Goal: Entertainment & Leisure: Browse casually

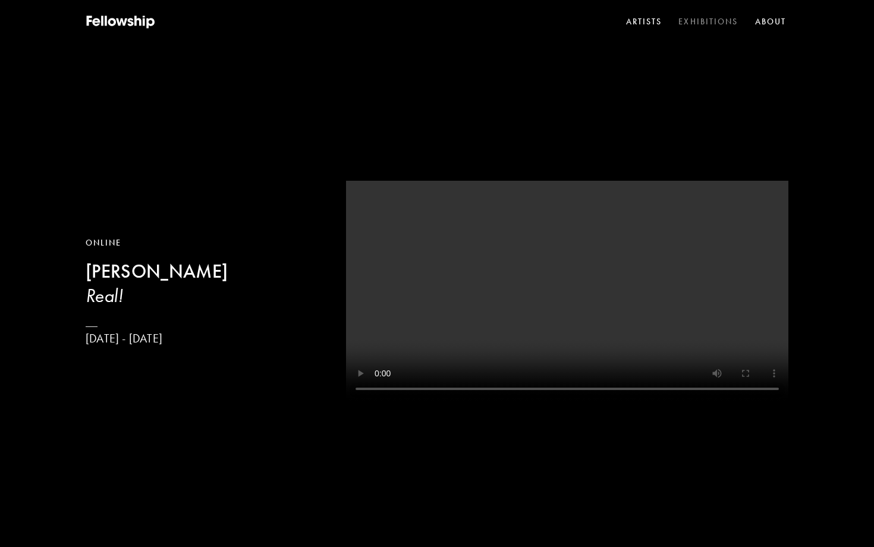
click at [705, 22] on link "Exhibitions" at bounding box center [708, 22] width 64 height 18
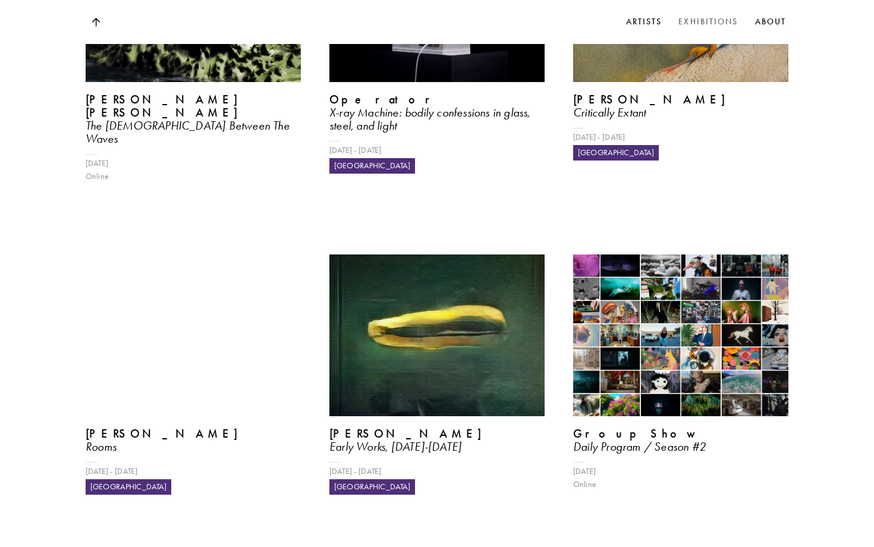
scroll to position [699, 0]
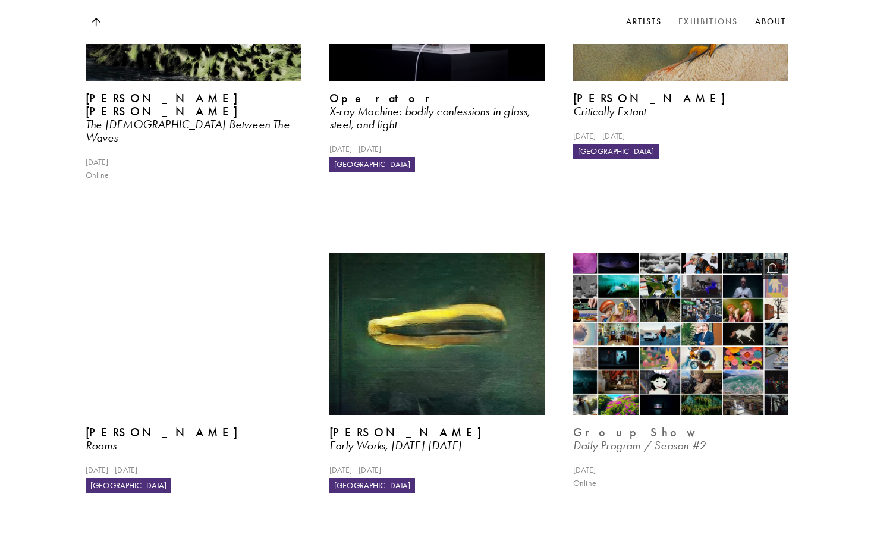
click at [637, 271] on img at bounding box center [681, 334] width 222 height 166
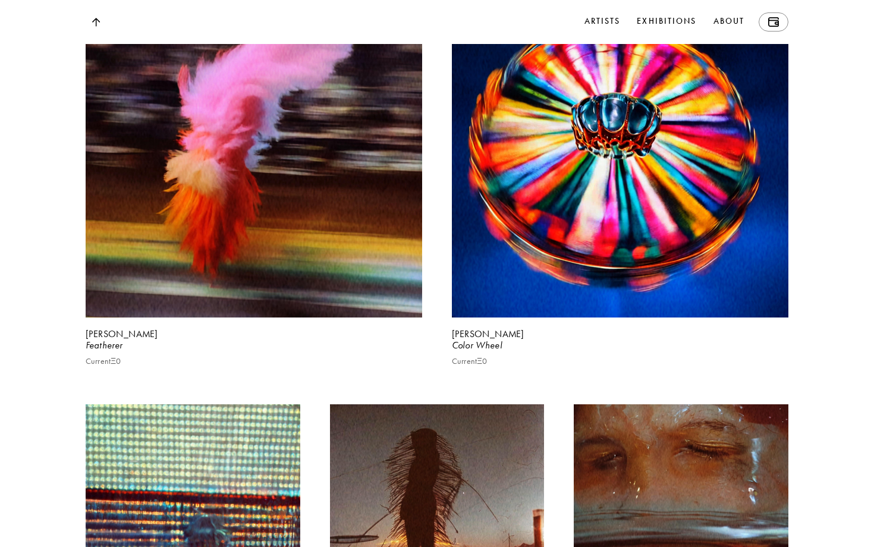
scroll to position [5172, 0]
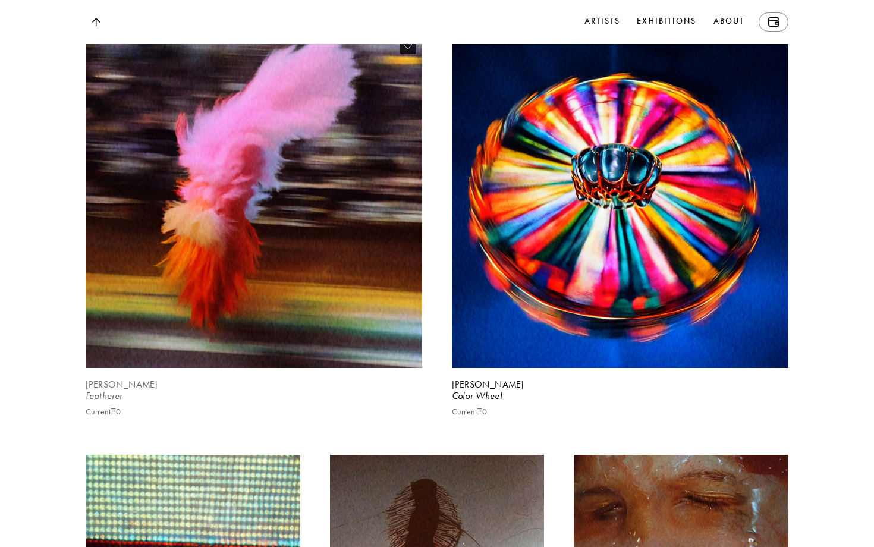
click at [219, 323] on video at bounding box center [254, 199] width 347 height 347
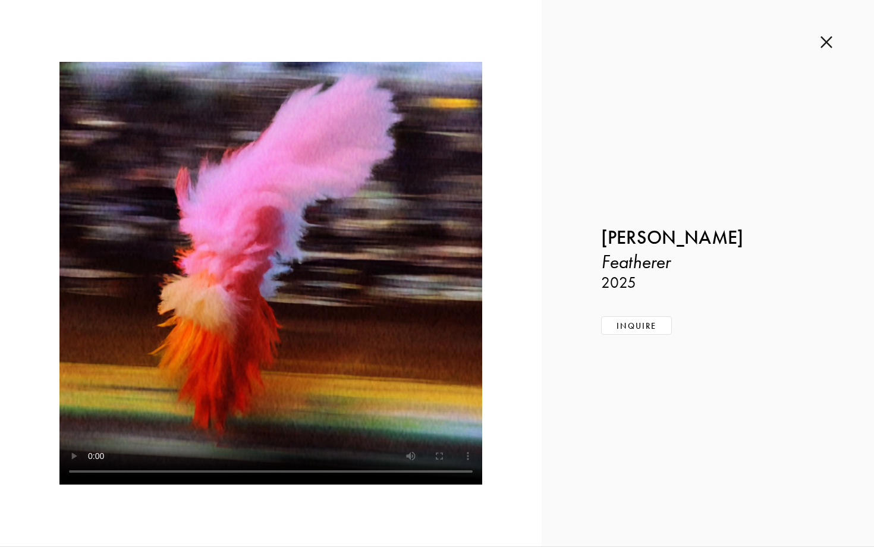
click at [828, 43] on img at bounding box center [827, 42] width 12 height 13
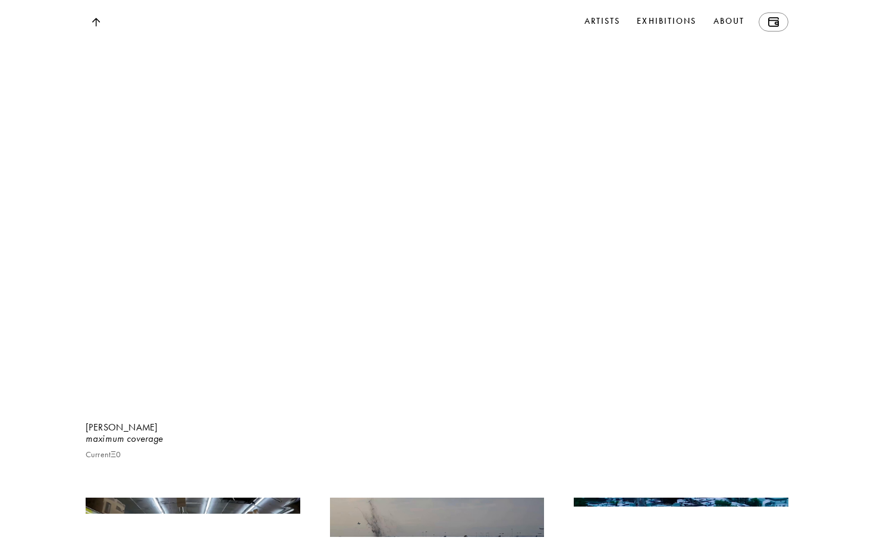
scroll to position [8224, 0]
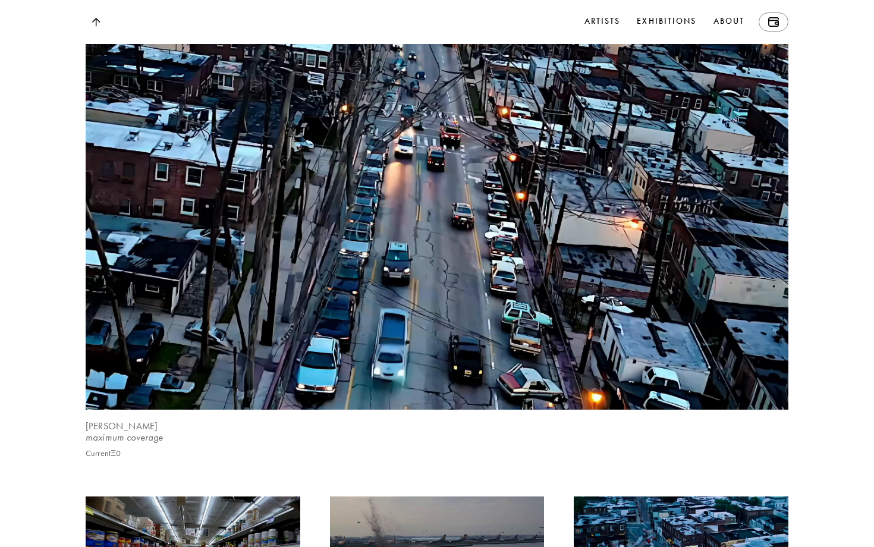
click at [464, 335] on video at bounding box center [437, 175] width 724 height 483
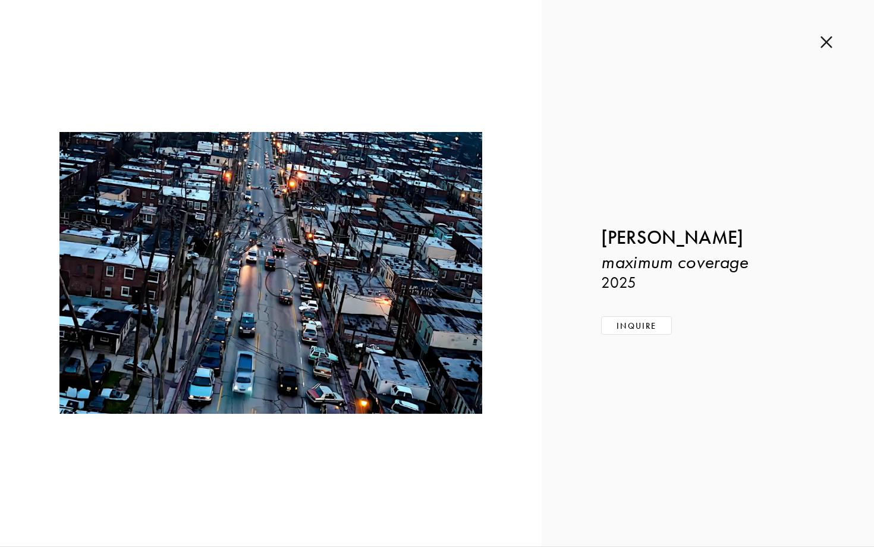
click at [827, 42] on img at bounding box center [827, 42] width 12 height 13
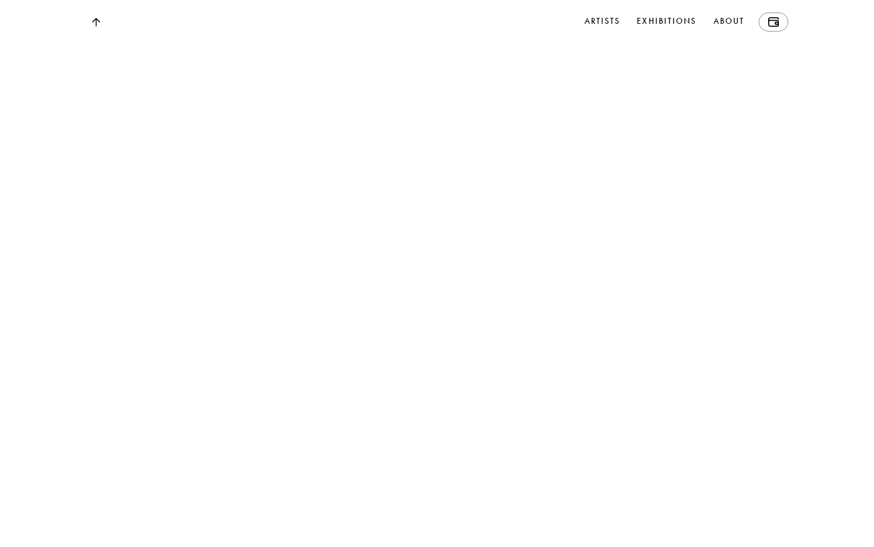
scroll to position [11745, 0]
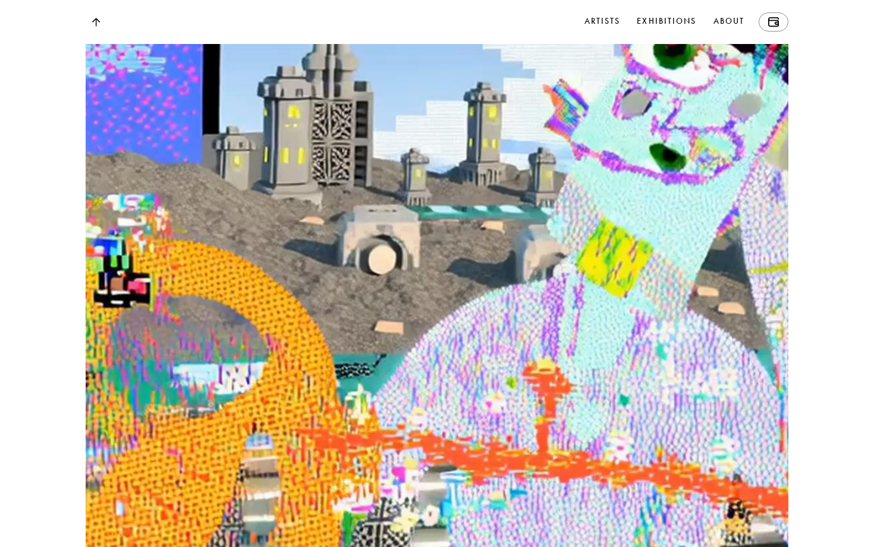
click at [468, 312] on video at bounding box center [437, 49] width 724 height 1086
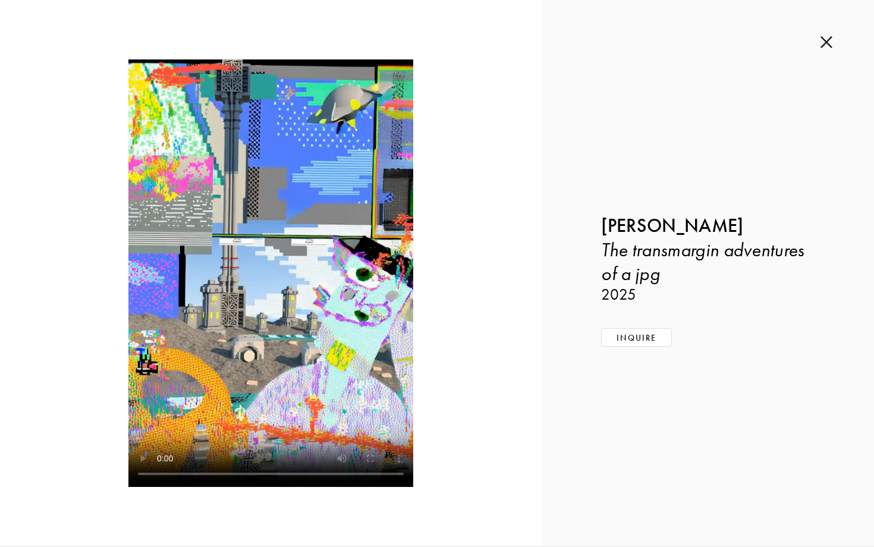
click at [828, 41] on img at bounding box center [827, 42] width 12 height 13
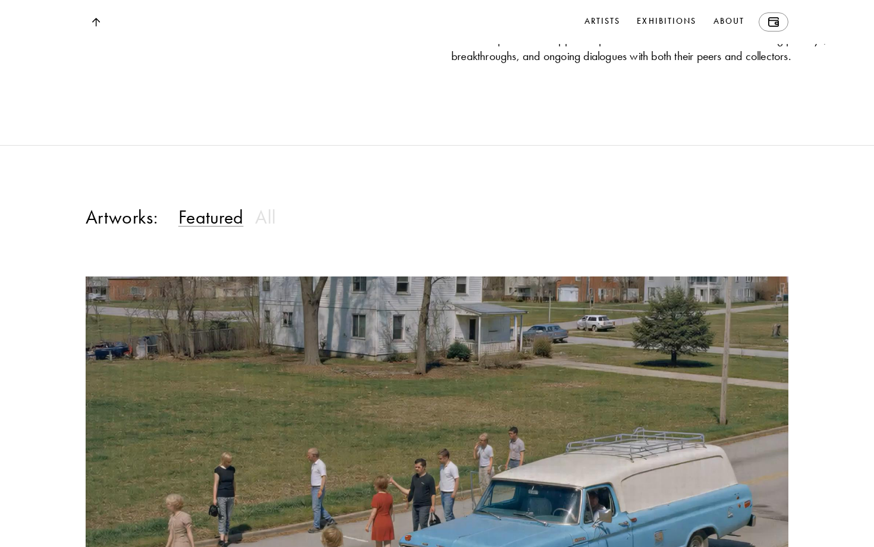
scroll to position [1027, 0]
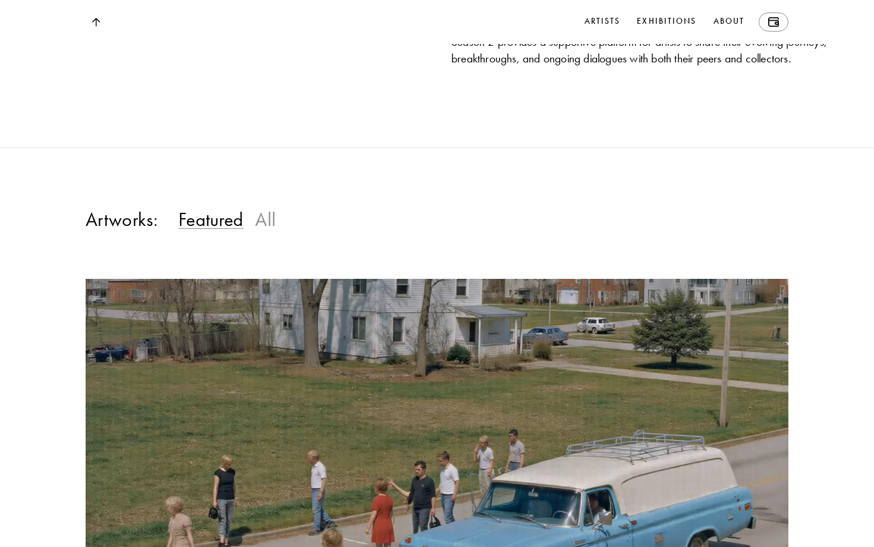
click at [267, 231] on h3 "All" at bounding box center [265, 220] width 21 height 24
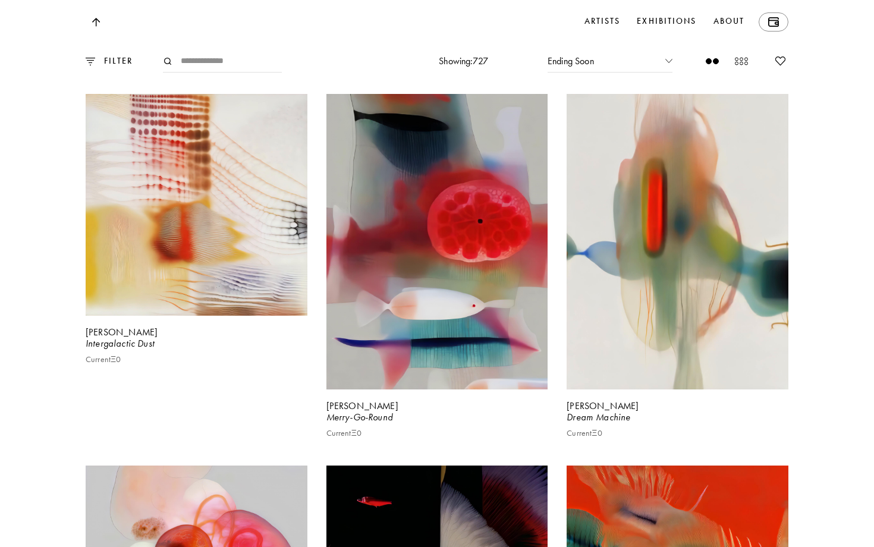
scroll to position [9682, 0]
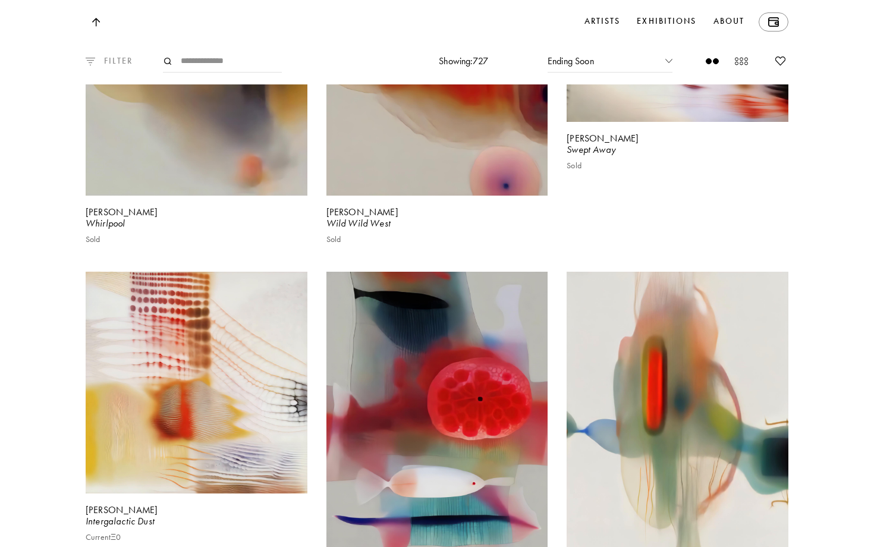
click at [90, 58] on img at bounding box center [91, 61] width 10 height 8
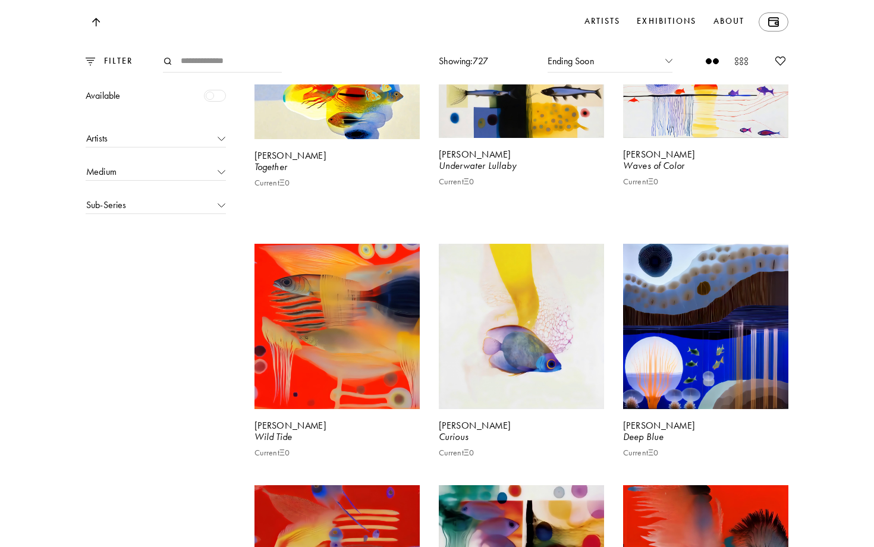
click at [220, 96] on div at bounding box center [215, 96] width 22 height 12
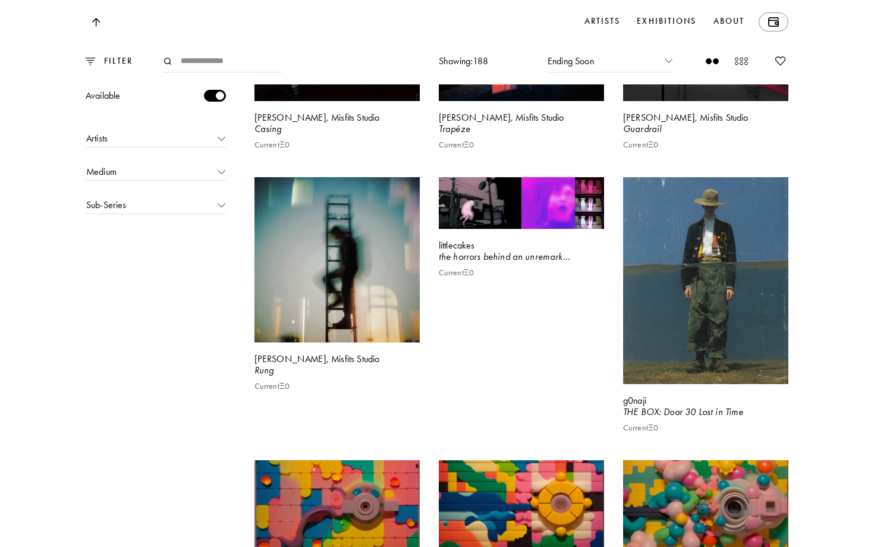
scroll to position [8795, 0]
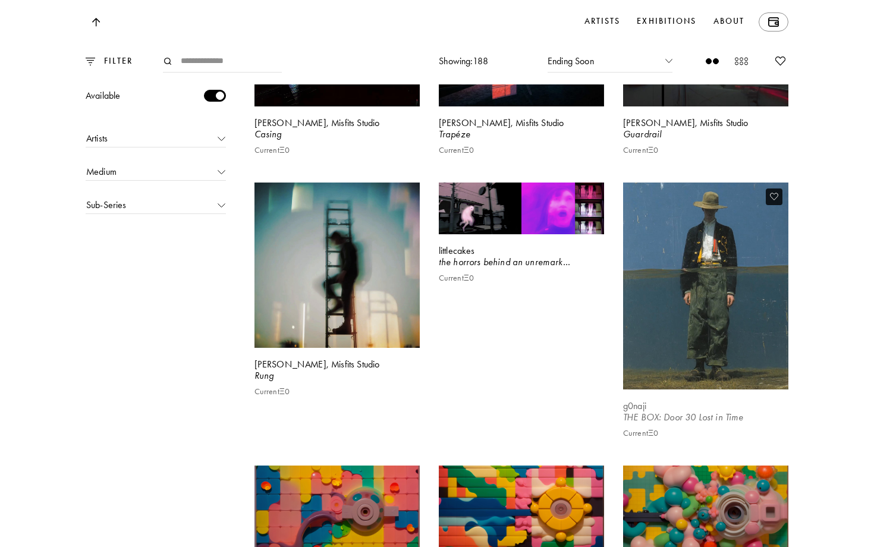
click at [703, 392] on video at bounding box center [706, 286] width 170 height 213
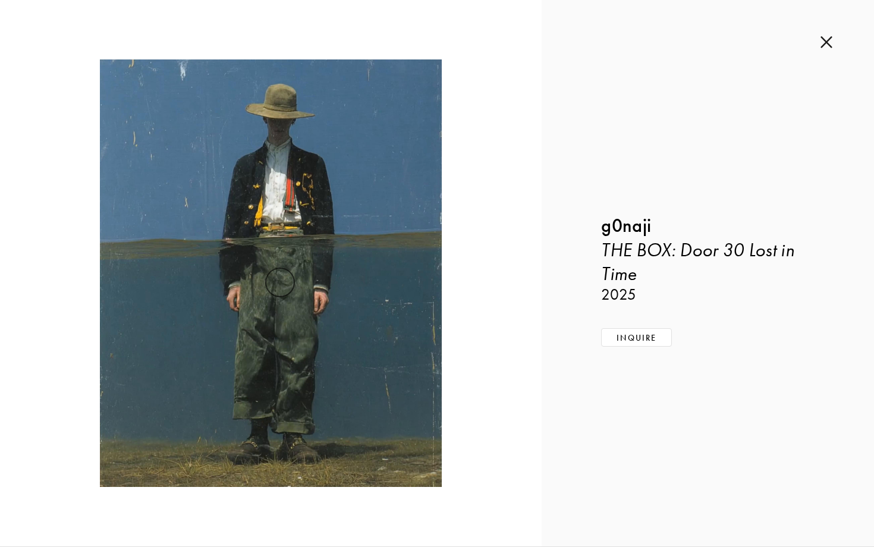
click at [296, 366] on video at bounding box center [271, 273] width 342 height 428
click at [827, 40] on img at bounding box center [827, 42] width 12 height 13
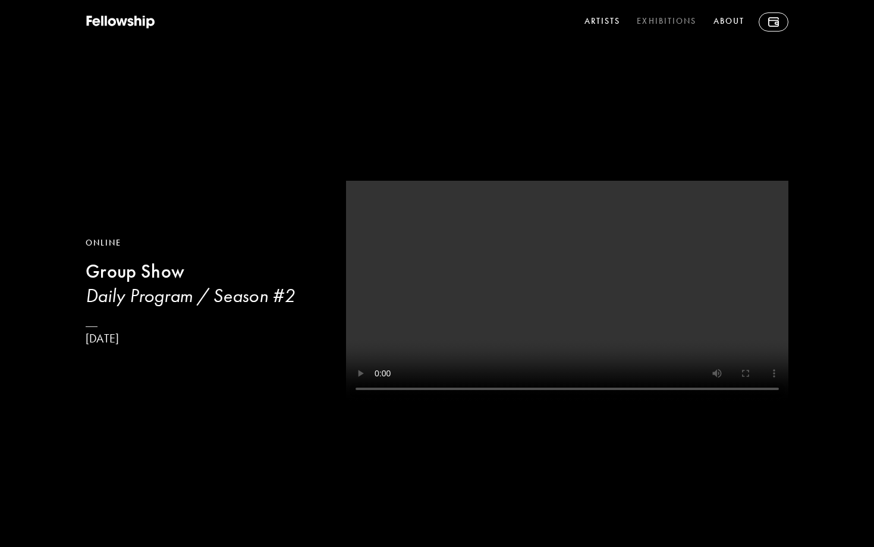
click at [660, 23] on link "Exhibitions" at bounding box center [666, 21] width 64 height 19
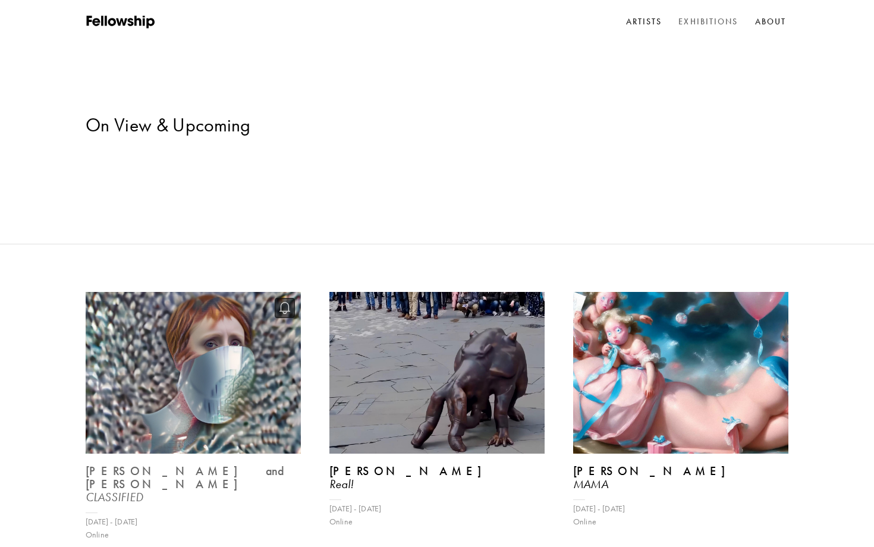
scroll to position [4, 0]
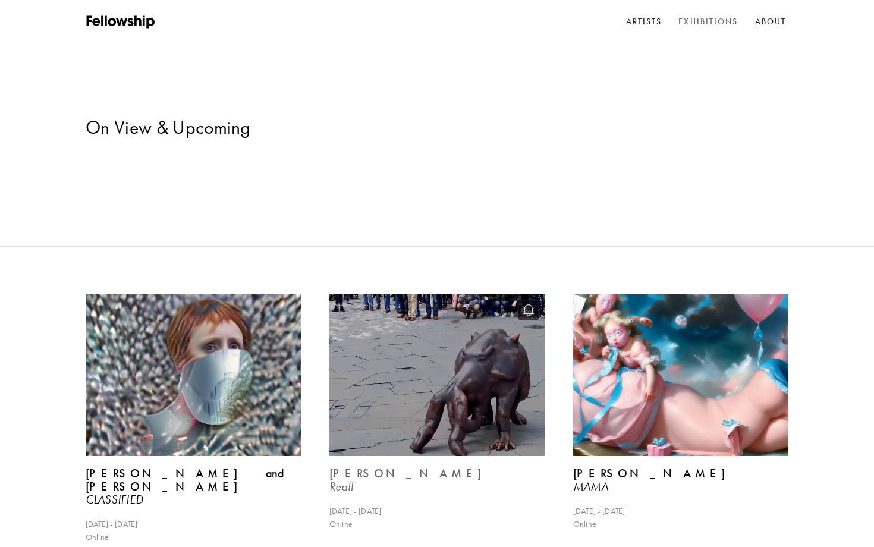
click at [451, 325] on img at bounding box center [437, 375] width 222 height 166
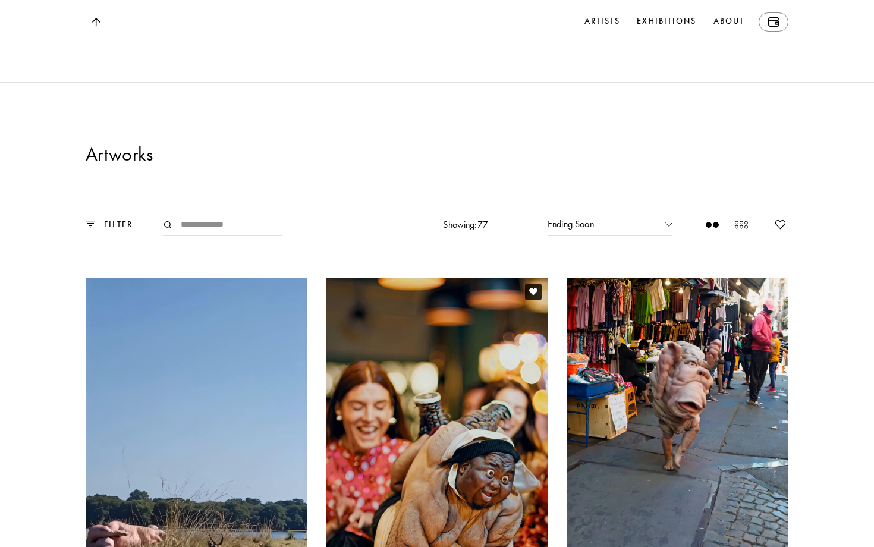
scroll to position [1921, 0]
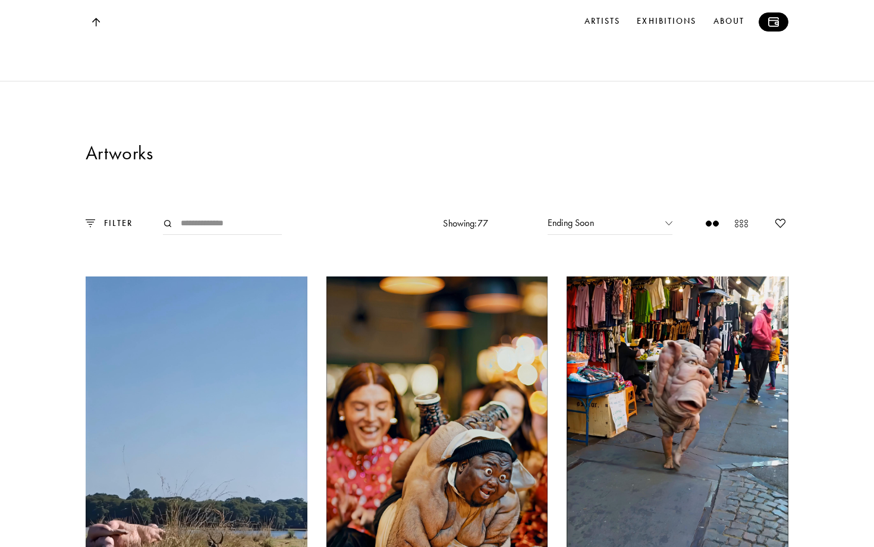
click at [775, 22] on img at bounding box center [773, 22] width 11 height 10
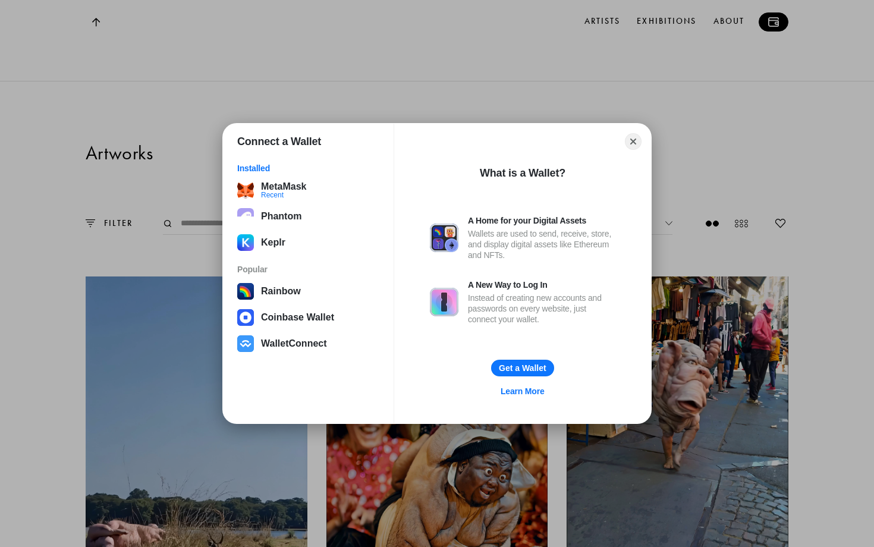
click at [775, 22] on div "Connect a Wallet Installed MetaMask Recent Phantom Keplr Popular Rainbow Coinba…" at bounding box center [437, 273] width 1112 height 785
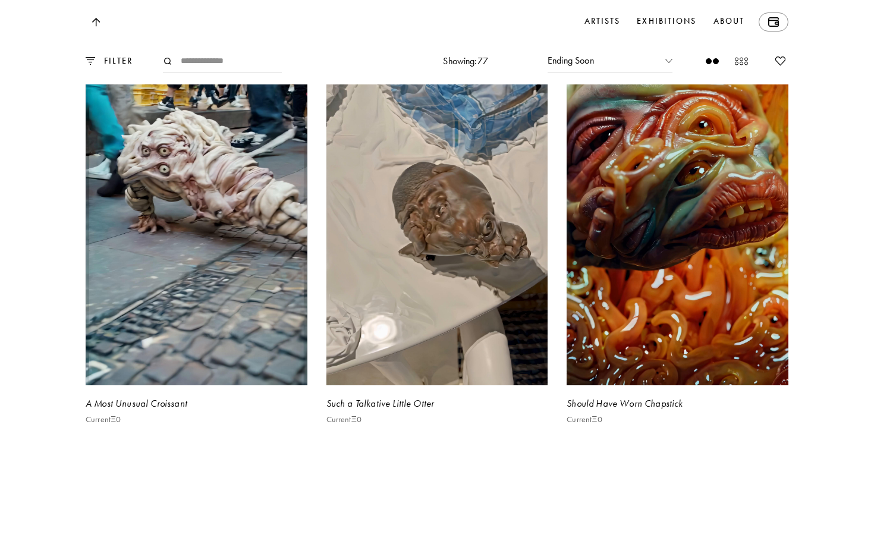
scroll to position [4049, 0]
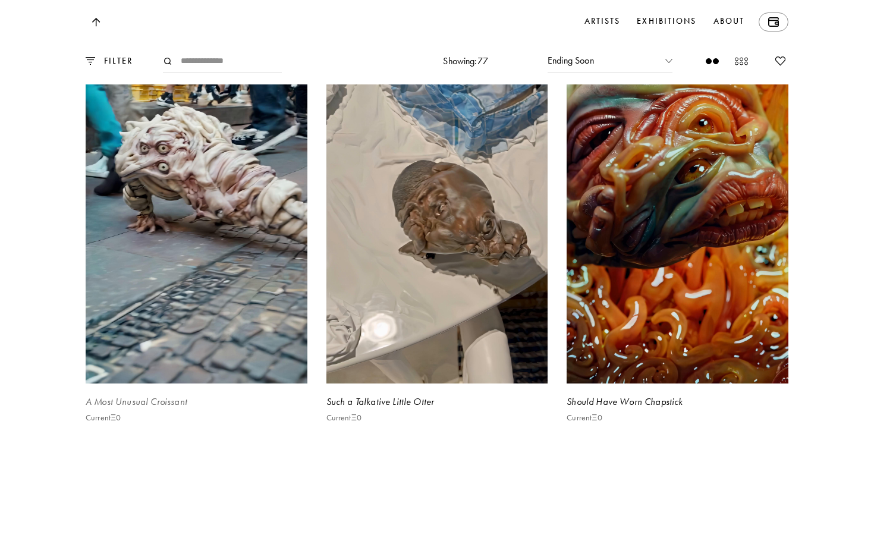
click at [191, 319] on video at bounding box center [196, 187] width 228 height 406
